Goal: Obtain resource: Download file/media

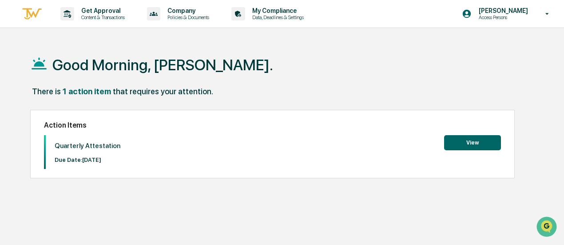
click at [487, 142] on button "View" at bounding box center [472, 142] width 57 height 15
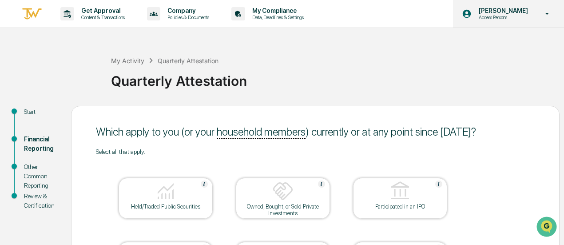
click at [523, 13] on p "[PERSON_NAME]" at bounding box center [501, 10] width 61 height 7
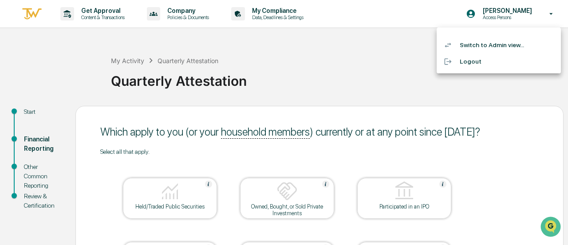
click at [35, 7] on div at bounding box center [284, 122] width 568 height 245
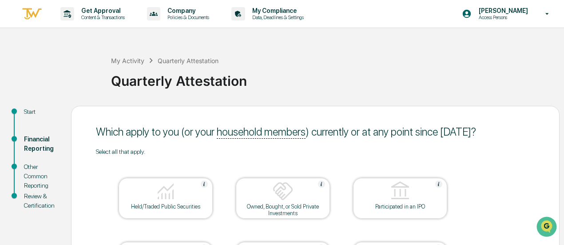
click at [34, 12] on img at bounding box center [31, 14] width 21 height 15
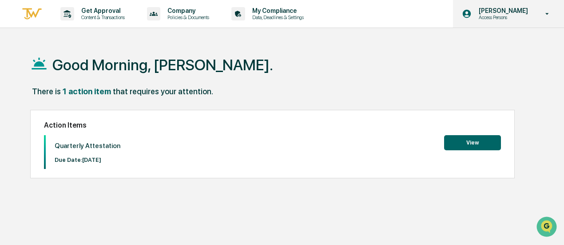
click at [529, 10] on p "[PERSON_NAME]" at bounding box center [501, 10] width 61 height 7
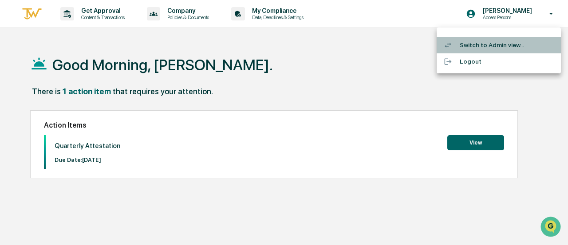
click at [509, 50] on li "Switch to Admin view..." at bounding box center [499, 45] width 124 height 16
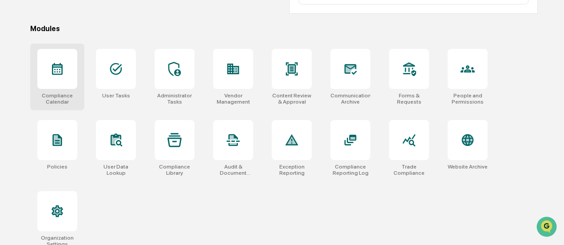
scroll to position [255, 0]
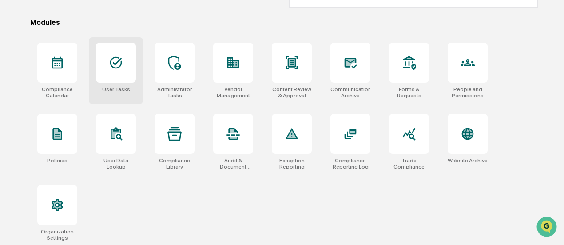
click at [117, 77] on div at bounding box center [116, 63] width 40 height 40
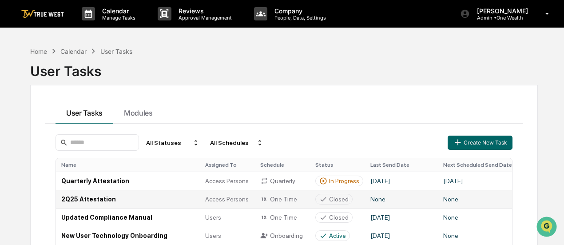
click at [91, 201] on td "2Q25 Attestation" at bounding box center [128, 198] width 144 height 18
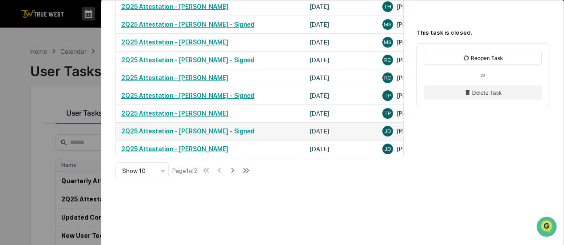
scroll to position [398, 0]
click at [178, 131] on link "2Q25 Attestation - [PERSON_NAME] - Signed" at bounding box center [187, 130] width 133 height 7
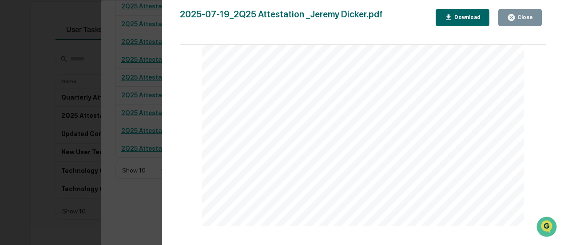
scroll to position [780, 0]
click at [467, 24] on button "Download" at bounding box center [462, 17] width 54 height 17
click at [266, 146] on div "Definitions Public Security: a financial instrument or investment that is avail…" at bounding box center [363, 199] width 322 height 455
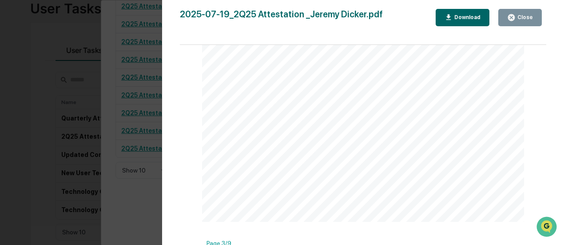
click at [27, 134] on div "Version History [DATE] 12:29 AM [PERSON_NAME] 2025-07-19_2Q25 Attestation _Jere…" at bounding box center [282, 122] width 564 height 245
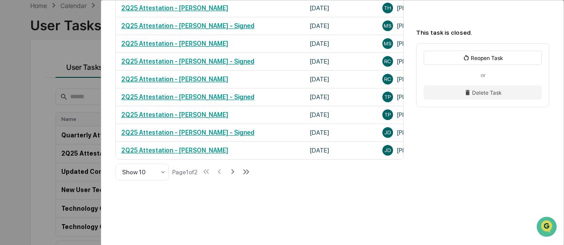
scroll to position [44, 0]
click at [518, 21] on div "This task is closed. Reopen Task or Delete Task" at bounding box center [484, 60] width 158 height 121
click at [20, 96] on div "User Tasks 2Q25 Attestation 2Q25 Attestation Closed Please complete the quarter…" at bounding box center [282, 122] width 564 height 245
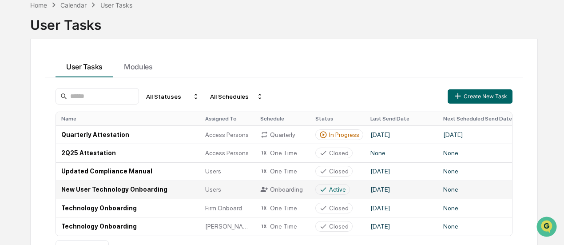
scroll to position [83, 0]
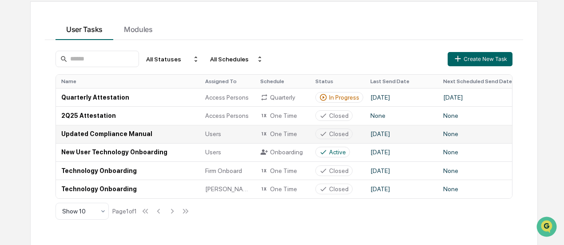
click at [92, 134] on td "Updated Compliance Manual" at bounding box center [128, 134] width 144 height 18
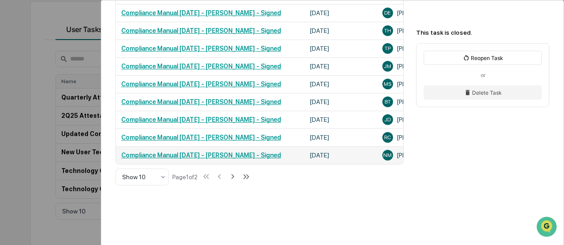
scroll to position [399, 0]
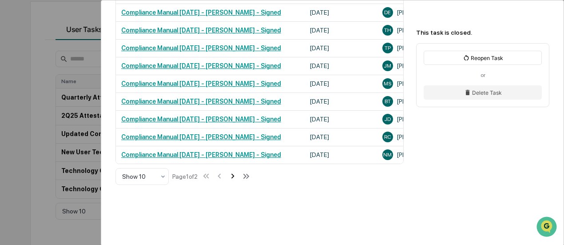
click at [235, 176] on icon at bounding box center [233, 176] width 10 height 10
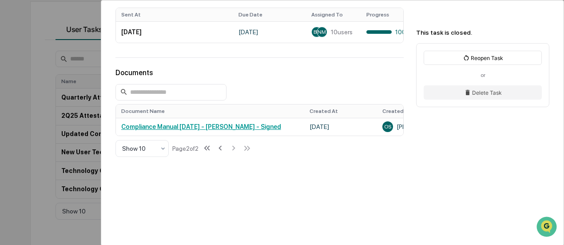
scroll to position [269, 0]
click at [221, 149] on icon at bounding box center [220, 147] width 10 height 10
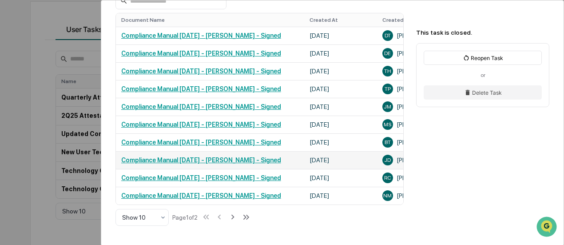
scroll to position [359, 0]
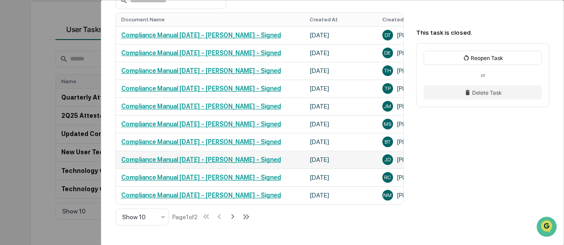
click at [153, 162] on link "Compliance Manual [DATE] - [PERSON_NAME] - Signed" at bounding box center [201, 159] width 160 height 7
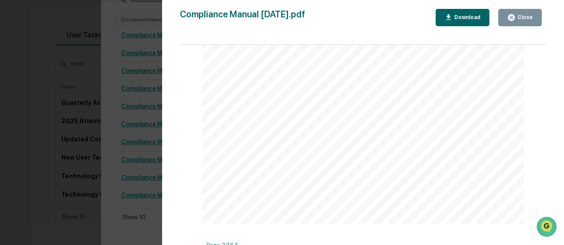
scroll to position [0, 0]
click at [462, 23] on button "Download" at bounding box center [462, 17] width 54 height 17
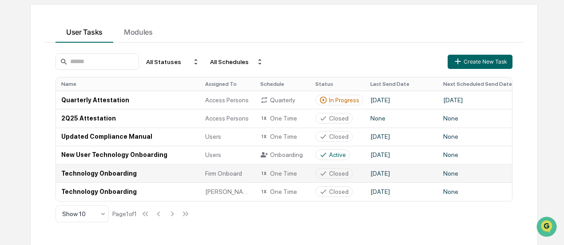
scroll to position [83, 0]
